Goal: Information Seeking & Learning: Check status

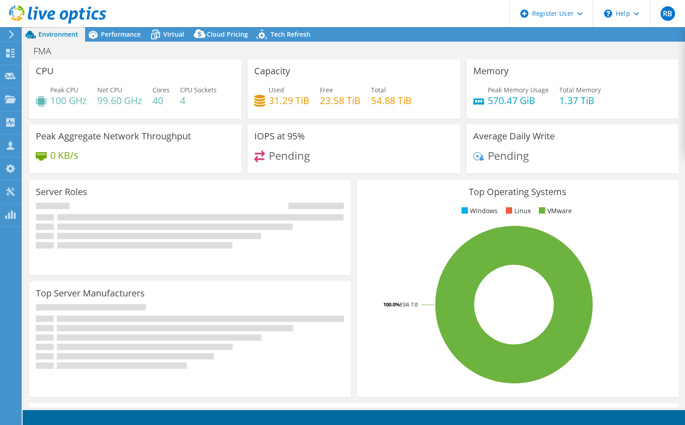
select select "USWest"
select select "USD"
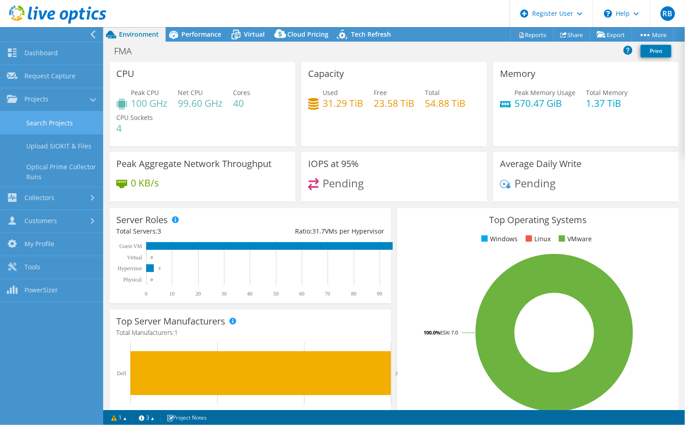
click at [60, 128] on link "Search Projects" at bounding box center [51, 122] width 103 height 23
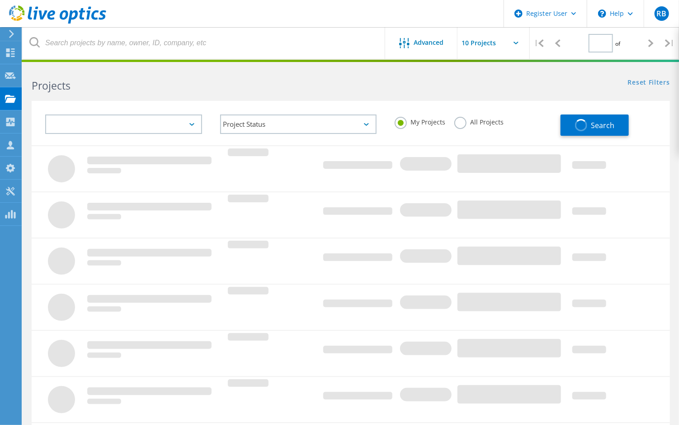
type input "1"
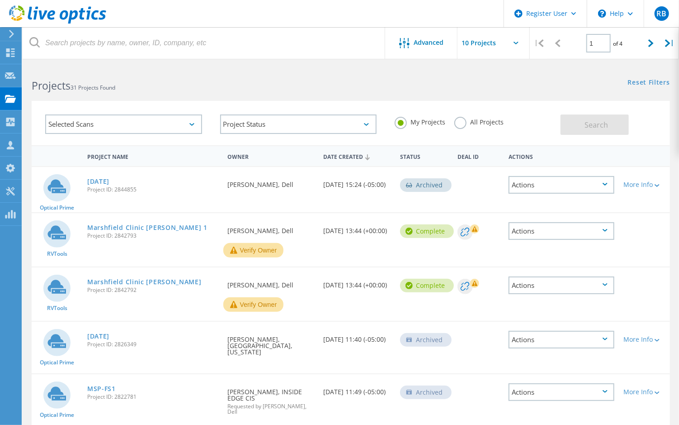
click at [461, 132] on div "My Projects All Projects" at bounding box center [473, 121] width 175 height 33
click at [463, 124] on label "All Projects" at bounding box center [479, 121] width 49 height 9
click at [0, 0] on input "All Projects" at bounding box center [0, 0] width 0 height 0
click at [142, 121] on div "Selected Scans" at bounding box center [123, 123] width 157 height 19
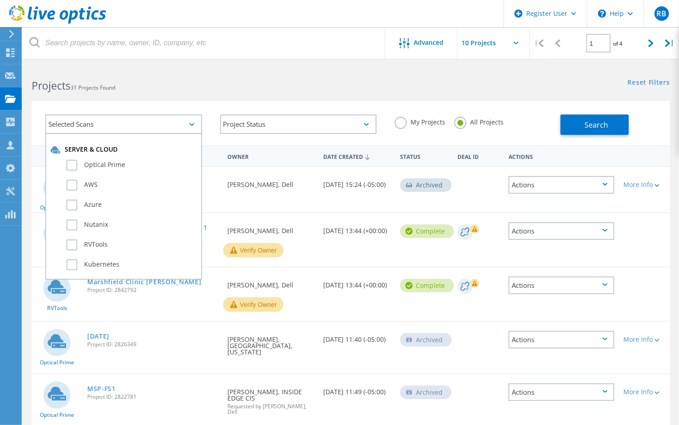
click at [453, 72] on div "Reset Filters Show Filters" at bounding box center [515, 74] width 328 height 17
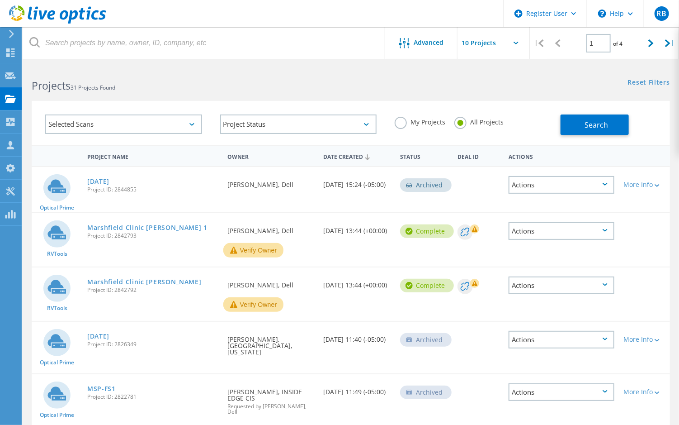
drag, startPoint x: 132, startPoint y: 112, endPoint x: 134, endPoint y: 120, distance: 8.0
click at [132, 112] on div "Selected Scans" at bounding box center [123, 124] width 175 height 38
click at [135, 121] on div "Selected Scans" at bounding box center [123, 123] width 157 height 19
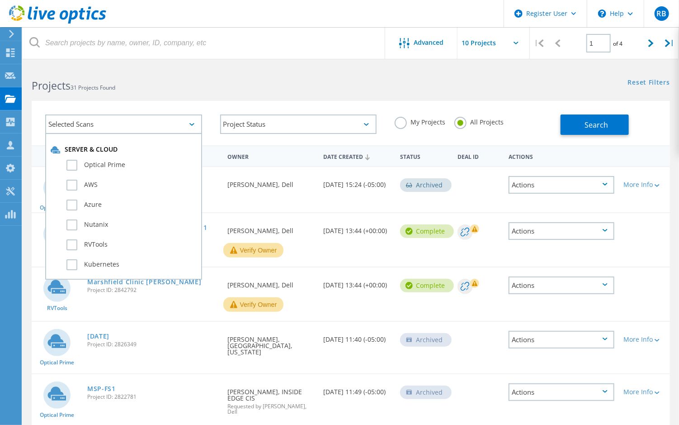
click at [641, 120] on div "Search" at bounding box center [613, 119] width 105 height 29
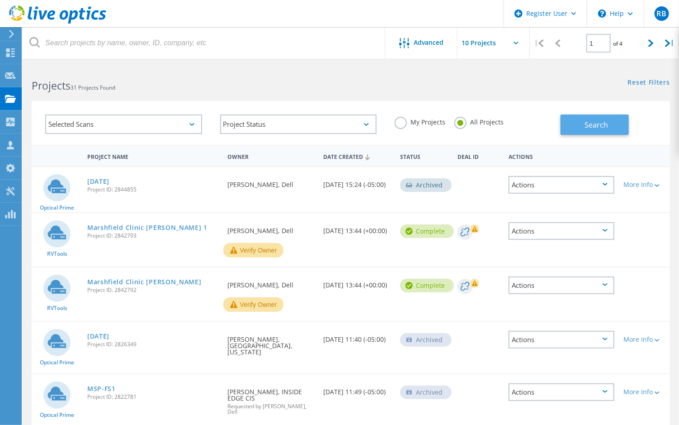
click at [610, 128] on button "Search" at bounding box center [595, 124] width 68 height 20
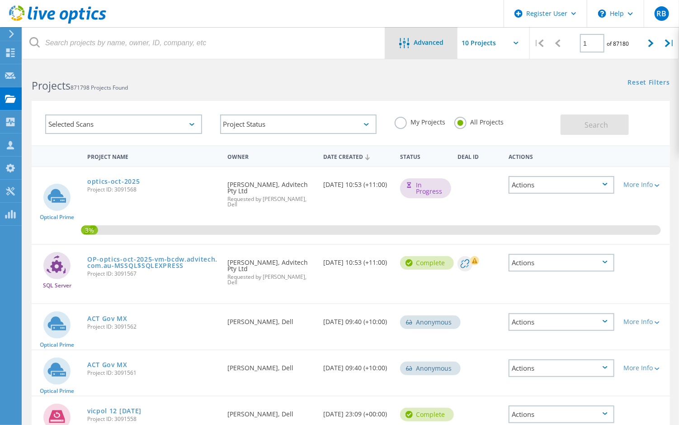
click at [423, 42] on span "Advanced" at bounding box center [429, 42] width 30 height 6
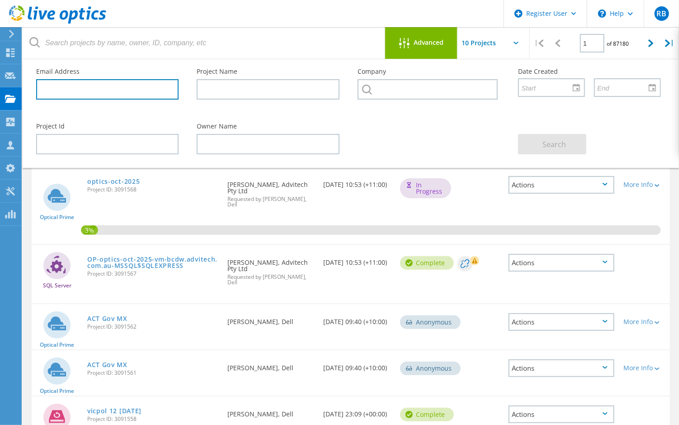
click at [100, 83] on input "text" at bounding box center [107, 89] width 142 height 20
click at [74, 88] on input "don" at bounding box center [107, 89] width 142 height 20
type input "donald@valvesoftware.com"
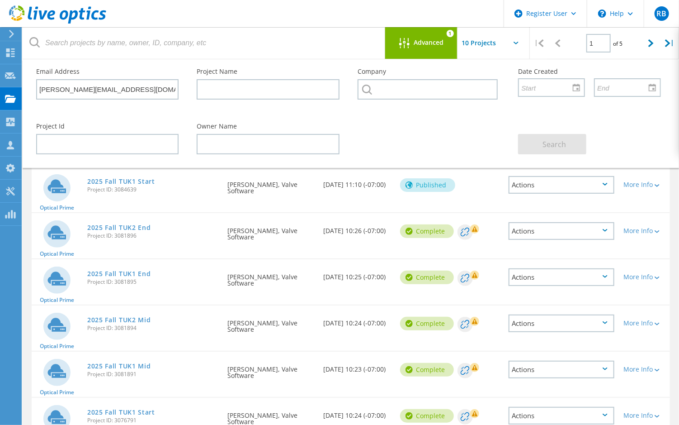
click at [412, 183] on icon at bounding box center [409, 184] width 7 height 7
click at [424, 147] on div "Project Id Owner Name Search" at bounding box center [348, 138] width 643 height 49
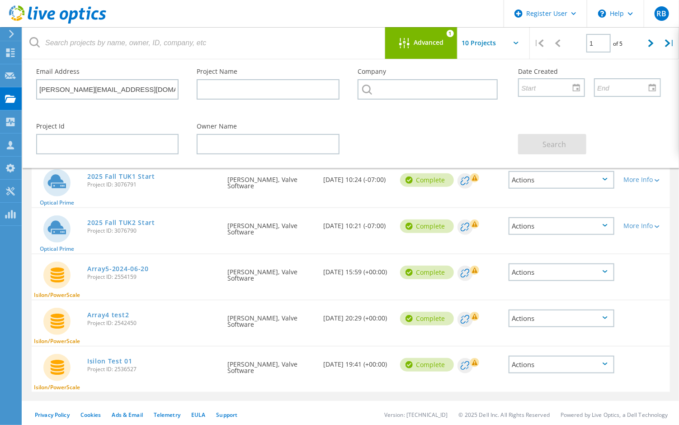
scroll to position [237, 0]
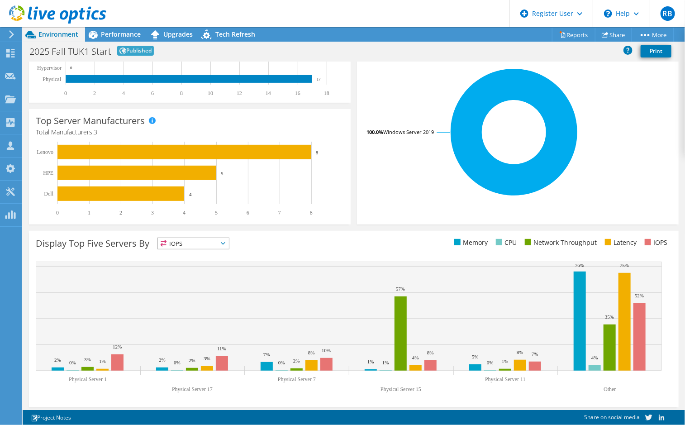
scroll to position [179, 0]
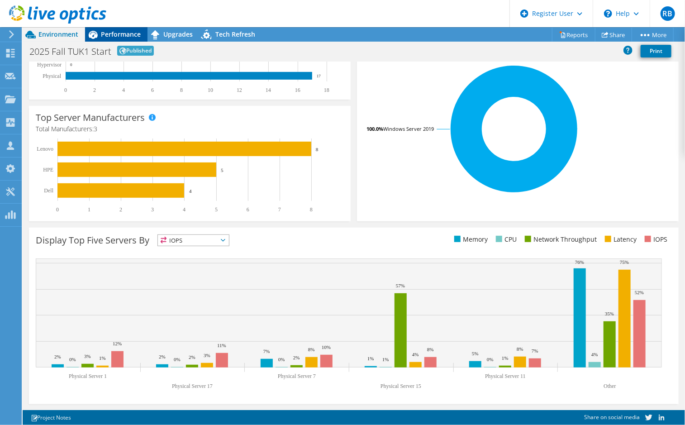
click at [111, 33] on span "Performance" at bounding box center [121, 34] width 40 height 9
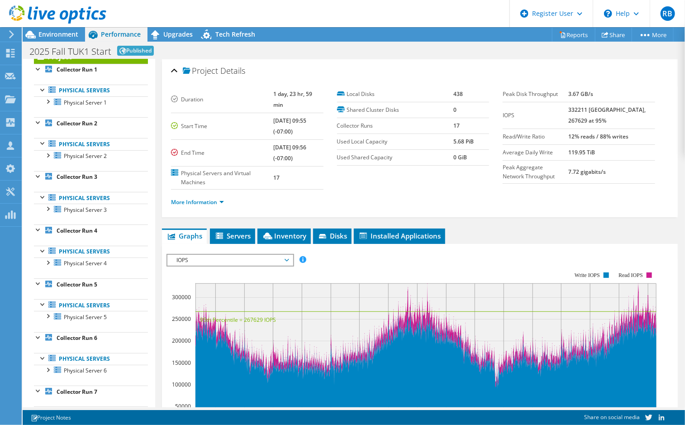
scroll to position [0, 0]
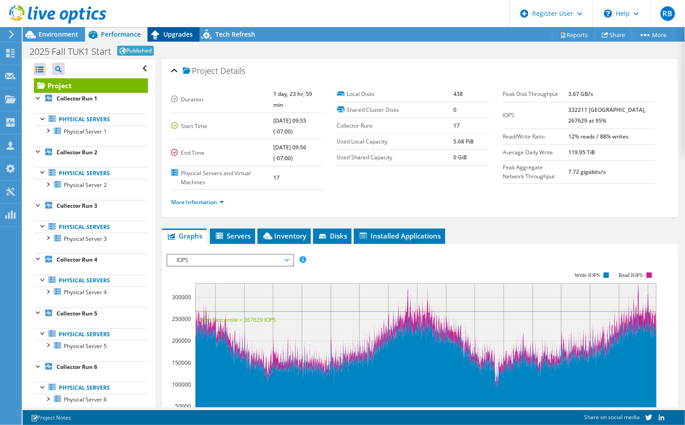
click at [176, 36] on span "Upgrades" at bounding box center [177, 34] width 29 height 9
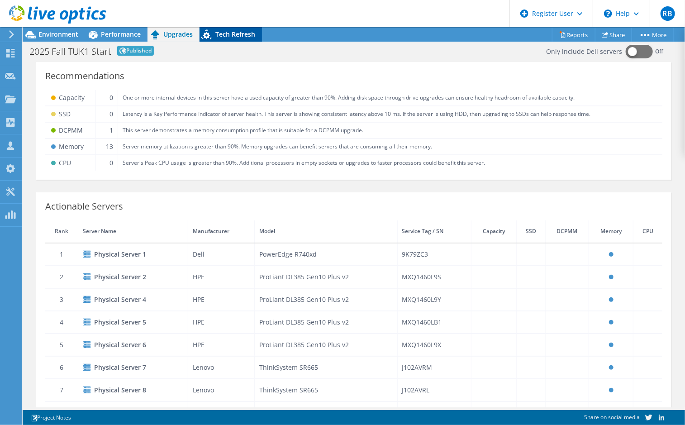
click at [224, 34] on span "Tech Refresh" at bounding box center [235, 34] width 40 height 9
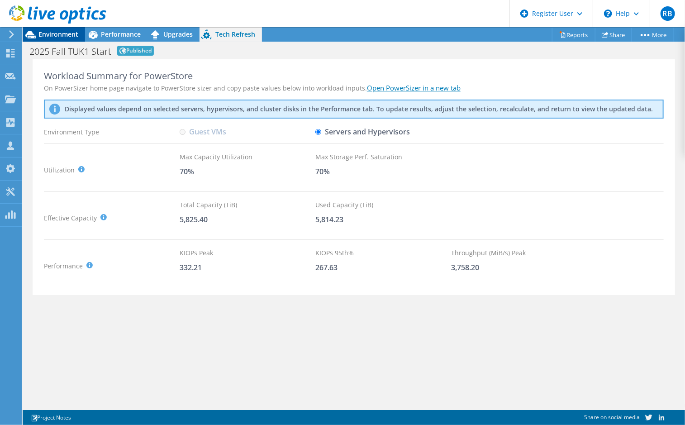
click at [56, 38] on span "Environment" at bounding box center [58, 34] width 40 height 9
